Goal: Find specific page/section: Find specific page/section

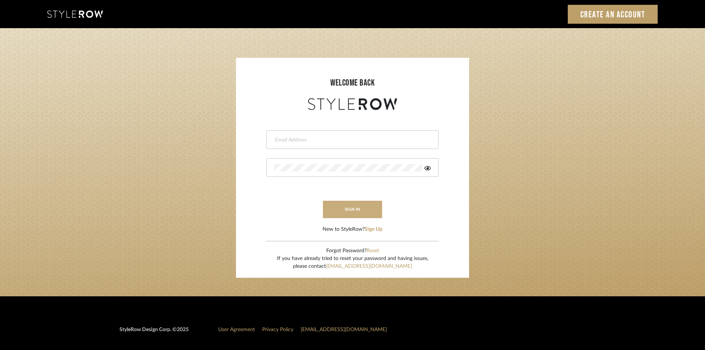
type input "[PERSON_NAME][EMAIL_ADDRESS][DOMAIN_NAME]"
click at [357, 207] on button "sign in" at bounding box center [352, 208] width 59 height 17
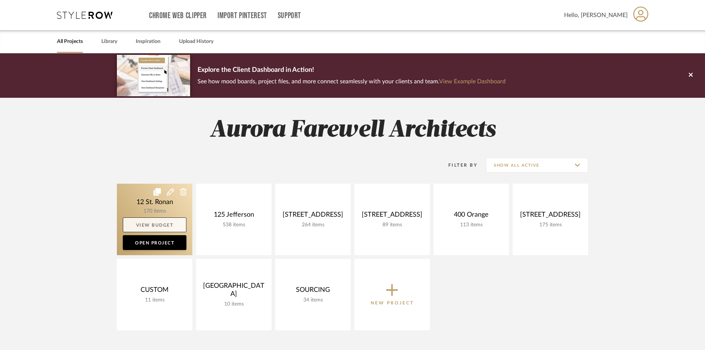
click at [156, 225] on link "View Budget" at bounding box center [155, 224] width 64 height 15
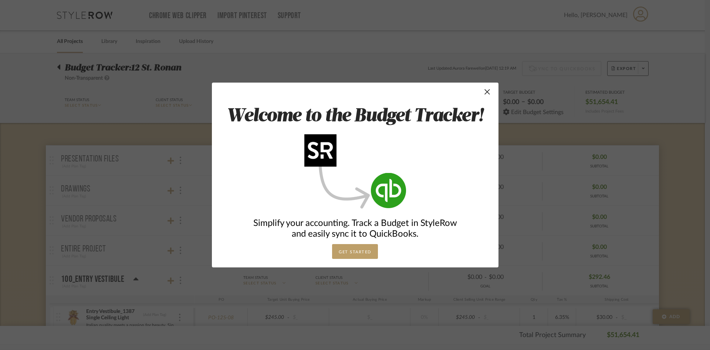
click at [195, 77] on div "× Welcome to the Budget Tracker! Simplify your accounting. Track a Budget in St…" at bounding box center [355, 175] width 710 height 350
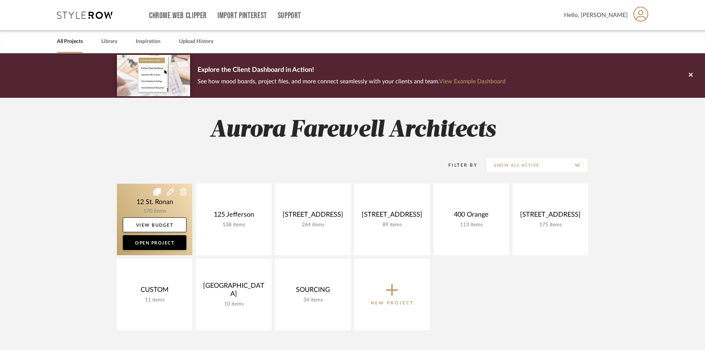
click at [134, 193] on link at bounding box center [154, 218] width 75 height 71
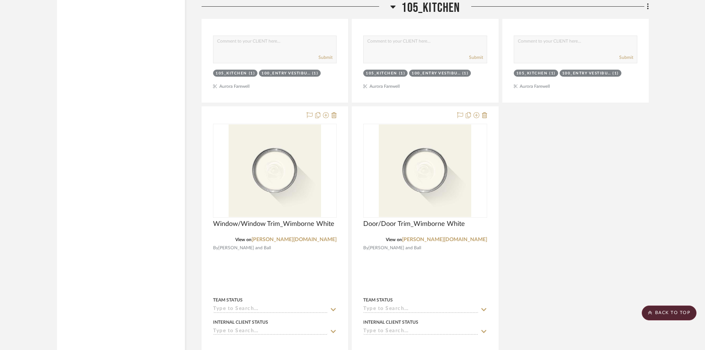
scroll to position [6399, 0]
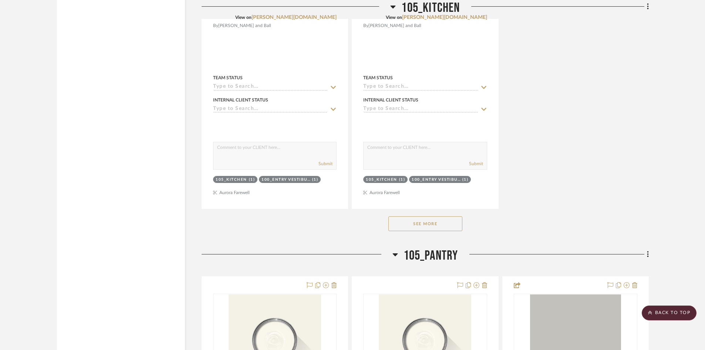
click at [417, 216] on div "See More" at bounding box center [425, 224] width 447 height 30
click at [417, 219] on button "See More" at bounding box center [425, 223] width 74 height 15
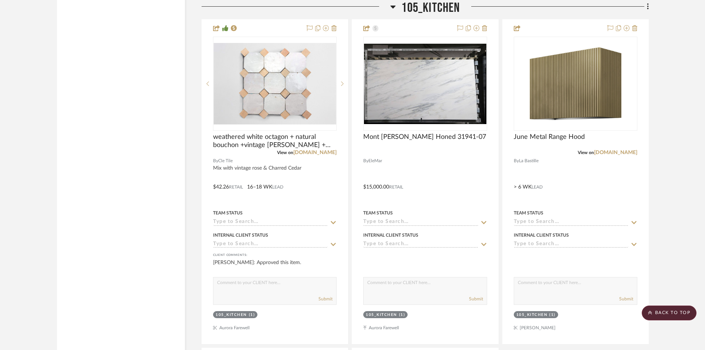
scroll to position [7213, 0]
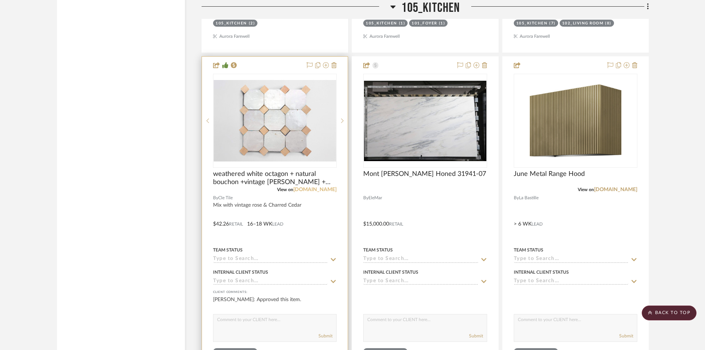
click at [318, 191] on link "[DOMAIN_NAME]" at bounding box center [314, 189] width 43 height 5
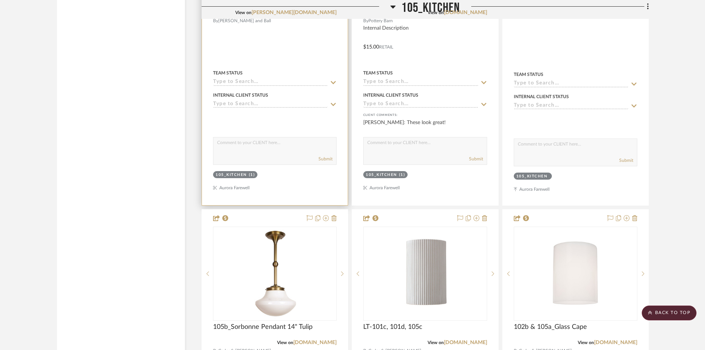
scroll to position [6843, 0]
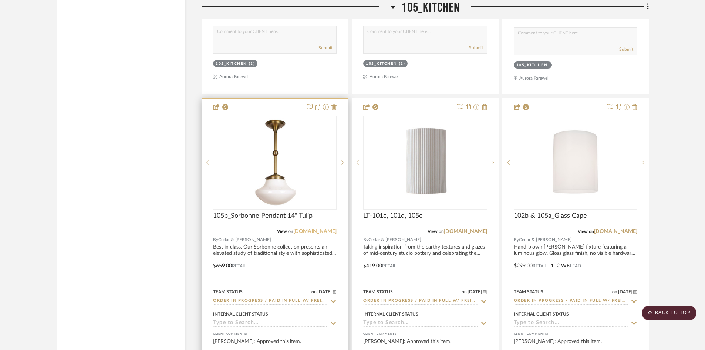
click at [318, 232] on link "[DOMAIN_NAME]" at bounding box center [314, 231] width 43 height 5
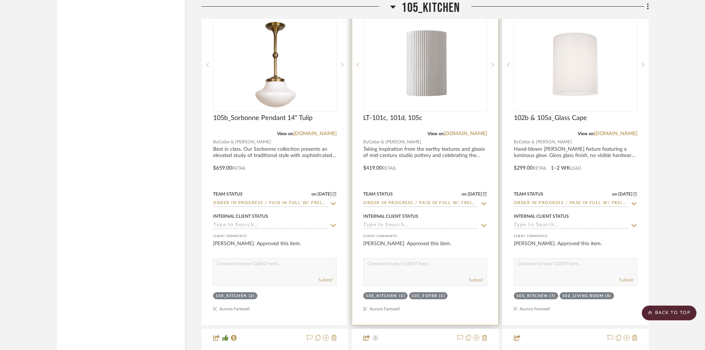
scroll to position [6954, 0]
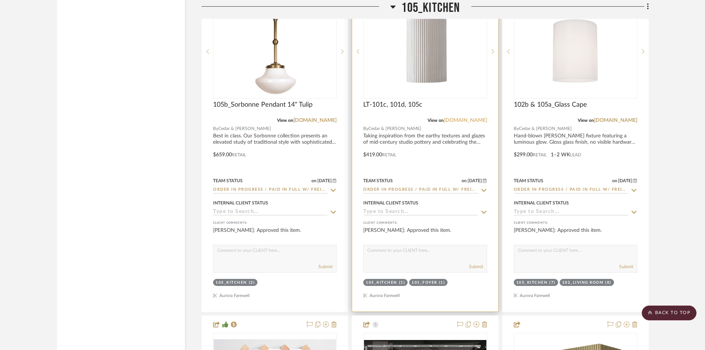
click at [469, 119] on link "[DOMAIN_NAME]" at bounding box center [465, 120] width 43 height 5
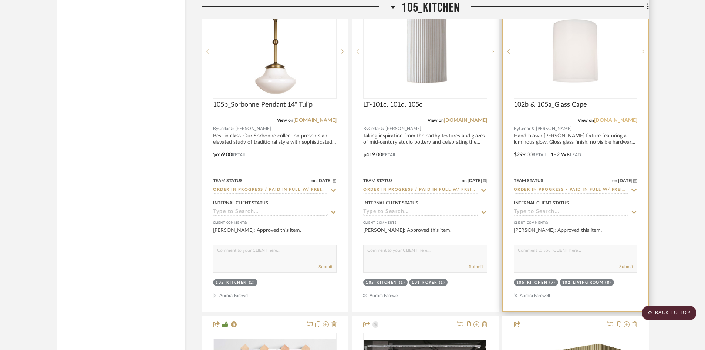
click at [606, 121] on link "[DOMAIN_NAME]" at bounding box center [615, 120] width 43 height 5
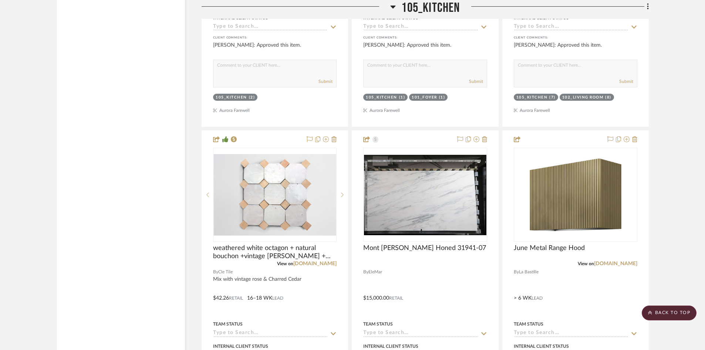
scroll to position [7250, 0]
